Goal: Book appointment/travel/reservation

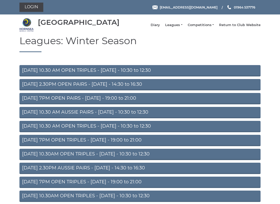
click at [160, 26] on link "Diary" at bounding box center [154, 25] width 9 height 5
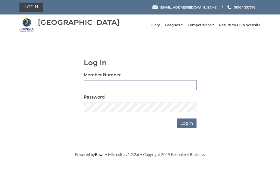
click at [134, 90] on input "Member Number" at bounding box center [140, 85] width 113 height 10
click at [143, 90] on input "Member Number" at bounding box center [140, 85] width 113 height 10
type input "0045"
click at [187, 127] on input "Log in" at bounding box center [186, 124] width 19 height 10
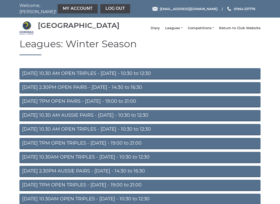
click at [160, 31] on link "Diary" at bounding box center [154, 28] width 9 height 5
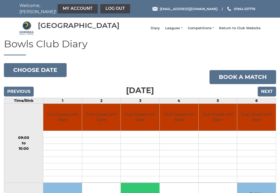
click at [45, 73] on button "Choose date" at bounding box center [35, 70] width 63 height 14
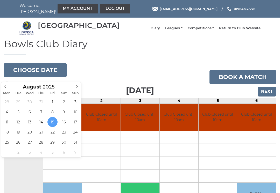
type input "[DATE]"
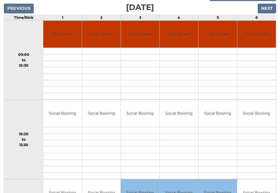
scroll to position [84, 0]
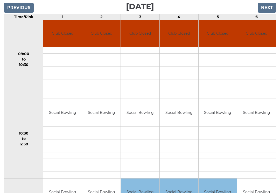
click at [141, 127] on td "Social Bowling" at bounding box center [140, 112] width 39 height 27
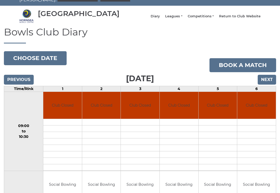
scroll to position [9, 0]
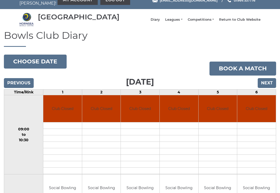
click at [241, 71] on link "Book a match" at bounding box center [242, 69] width 67 height 14
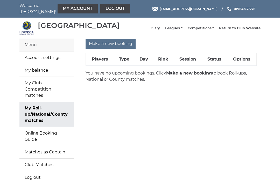
click at [105, 47] on input "Make a new booking" at bounding box center [110, 44] width 50 height 10
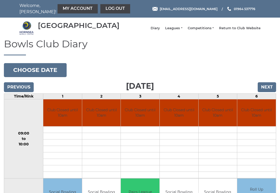
click at [43, 74] on button "Choose date" at bounding box center [35, 70] width 63 height 14
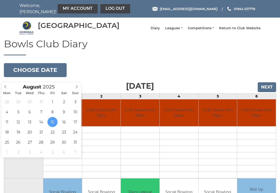
type input "2025-08-21"
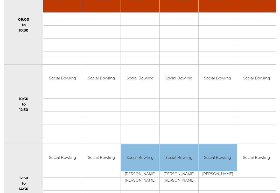
scroll to position [114, 0]
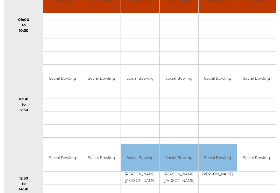
click at [0, 0] on link "Book slot" at bounding box center [0, 0] width 0 height 0
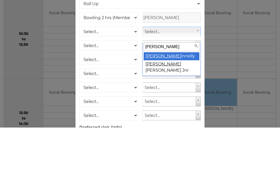
type input "Michael Gi"
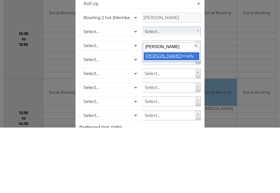
select select "196"
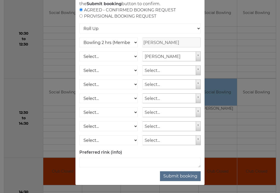
scroll to position [41, 0]
click at [184, 181] on button "Submit booking" at bounding box center [180, 177] width 41 height 10
click at [181, 181] on button "Submit booking" at bounding box center [180, 177] width 41 height 10
click at [178, 181] on button "Submit booking" at bounding box center [180, 177] width 41 height 10
click at [236, 158] on div "Online booking × You've selected Rink 3 , Session 2 , on Thursday 21st of Augus…" at bounding box center [140, 96] width 280 height 193
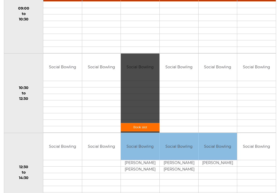
scroll to position [125, 0]
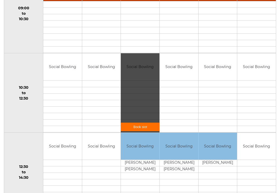
click at [136, 128] on link "Book slot" at bounding box center [140, 127] width 39 height 9
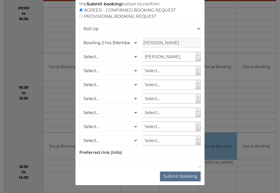
scroll to position [0, 0]
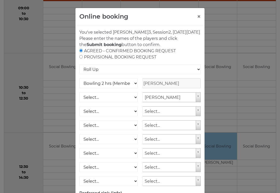
click at [194, 72] on select "Roll Up National Competition - Singles National Competition - Pairs National Co…" at bounding box center [139, 69] width 121 height 10
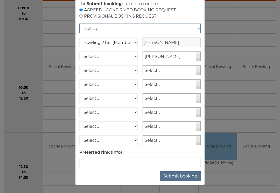
scroll to position [41, 0]
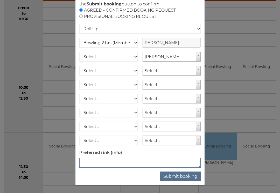
click at [129, 168] on textarea at bounding box center [139, 163] width 121 height 10
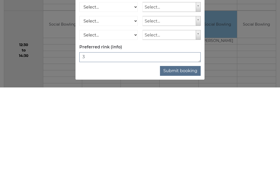
type textarea "3"
click at [184, 172] on button "Submit booking" at bounding box center [180, 177] width 41 height 10
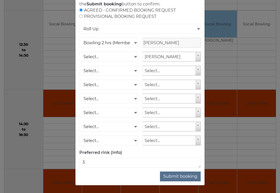
click at [185, 181] on button "Submit booking" at bounding box center [180, 177] width 41 height 10
click at [182, 181] on button "Submit booking" at bounding box center [180, 177] width 41 height 10
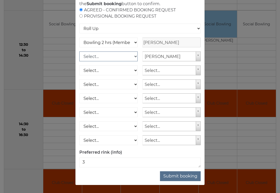
scroll to position [41, 0]
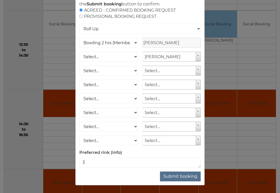
click at [179, 181] on button "Submit booking" at bounding box center [180, 177] width 41 height 10
click at [183, 181] on button "Submit booking" at bounding box center [180, 177] width 41 height 10
click at [237, 54] on div "Online booking × You've selected Rink 3 , Session 2 , on Thursday 21st of Augus…" at bounding box center [140, 96] width 280 height 193
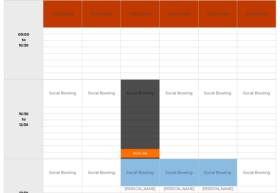
scroll to position [100, 0]
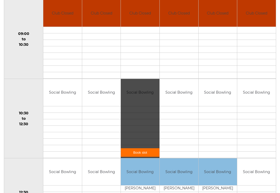
click at [139, 156] on link "Book slot" at bounding box center [140, 152] width 39 height 9
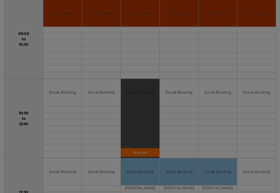
scroll to position [0, 0]
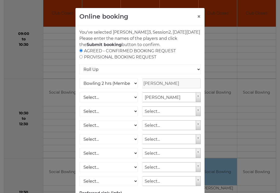
click at [82, 58] on input "radio" at bounding box center [80, 56] width 3 height 3
radio input "true"
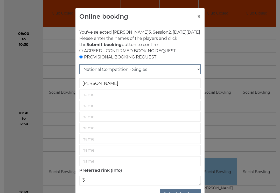
click at [194, 72] on select "National Competition - Singles National Competition - Pairs National Competitio…" at bounding box center [139, 69] width 121 height 10
click at [81, 52] on input "radio" at bounding box center [80, 50] width 3 height 3
radio input "true"
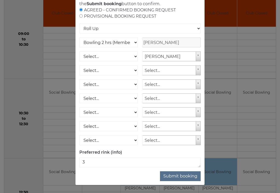
scroll to position [47, 0]
click at [180, 175] on button "Submit booking" at bounding box center [180, 176] width 41 height 10
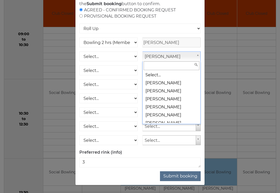
scroll to position [1072, 0]
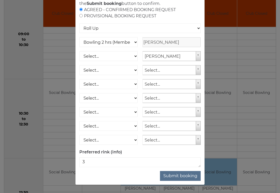
click at [215, 54] on div "Online booking × You've selected Rink 3 , Session 2 , on Thursday 21st of Augus…" at bounding box center [140, 96] width 280 height 193
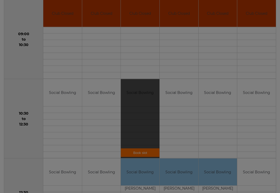
scroll to position [100, 0]
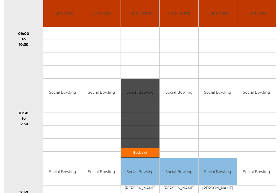
click at [146, 120] on div "Book slot" at bounding box center [140, 118] width 39 height 79
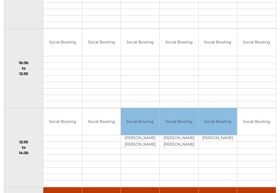
scroll to position [130, 0]
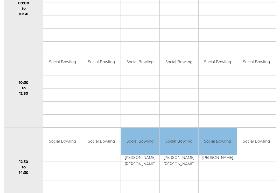
click at [0, 0] on link "Book slot" at bounding box center [0, 0] width 0 height 0
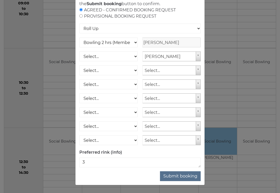
scroll to position [47, 0]
click at [182, 179] on button "Submit booking" at bounding box center [180, 176] width 41 height 10
click at [129, 54] on select "Select... Club Competition (Member) Club Competition (Visitor) National (Member…" at bounding box center [108, 57] width 58 height 10
select select "1_50"
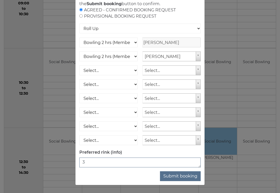
click at [95, 160] on textarea "3" at bounding box center [139, 163] width 121 height 10
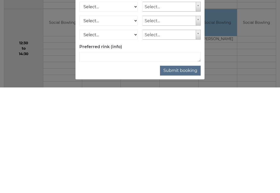
click at [183, 171] on button "Submit booking" at bounding box center [180, 176] width 41 height 10
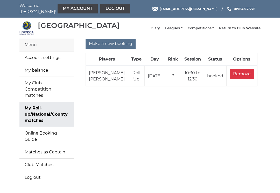
click at [197, 83] on td "10:30 to 12:30" at bounding box center [192, 76] width 23 height 21
click at [186, 140] on div "Make a new booking Players Type Day Rink Session Status Options Margaret Ginnel…" at bounding box center [171, 114] width 186 height 151
click at [159, 30] on link "Diary" at bounding box center [154, 28] width 9 height 5
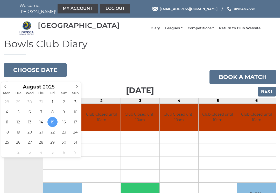
type input "[DATE]"
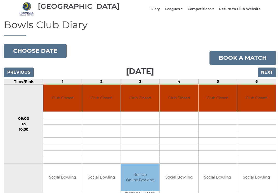
scroll to position [19, 0]
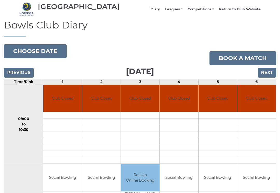
click at [266, 76] on input "Next" at bounding box center [266, 73] width 18 height 10
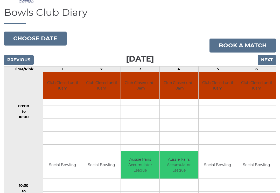
scroll to position [29, 0]
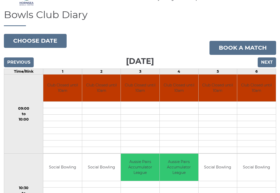
click at [21, 67] on input "Previous" at bounding box center [19, 63] width 30 height 10
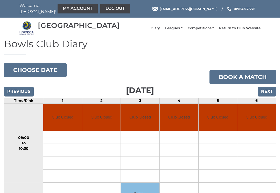
click at [19, 68] on button "Choose date" at bounding box center [35, 70] width 63 height 14
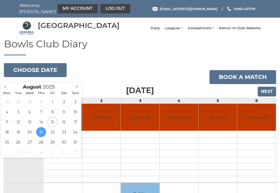
type input "2025-08-19"
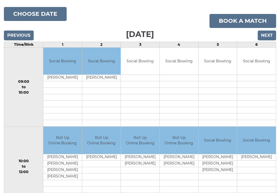
scroll to position [65, 0]
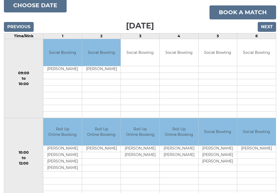
click at [266, 28] on input "Next" at bounding box center [266, 27] width 18 height 10
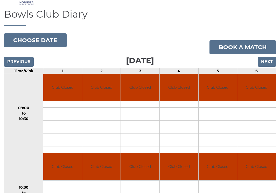
scroll to position [30, 0]
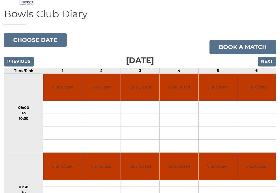
click at [269, 62] on input "Next" at bounding box center [266, 62] width 18 height 10
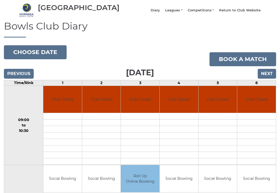
scroll to position [18, 0]
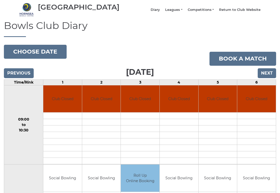
click at [44, 54] on button "Choose date" at bounding box center [35, 52] width 63 height 14
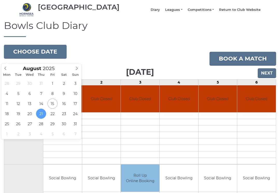
type input "[DATE]"
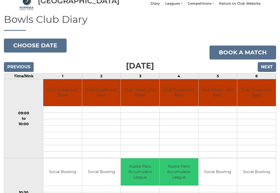
scroll to position [20, 0]
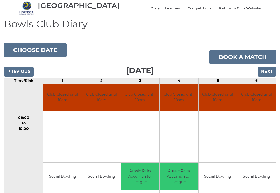
click at [42, 53] on button "Choose date" at bounding box center [35, 50] width 63 height 14
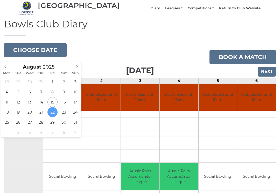
type input "[DATE]"
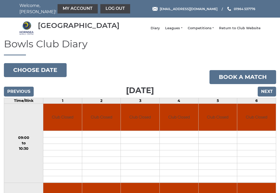
click at [270, 96] on input "Next" at bounding box center [266, 92] width 18 height 10
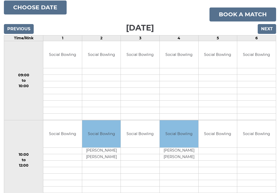
scroll to position [59, 0]
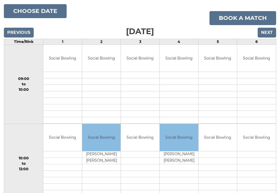
click at [267, 34] on input "Next" at bounding box center [266, 33] width 18 height 10
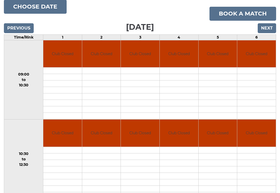
scroll to position [54, 0]
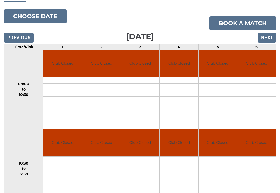
click at [268, 41] on input "Next" at bounding box center [266, 38] width 18 height 10
